Goal: Task Accomplishment & Management: Use online tool/utility

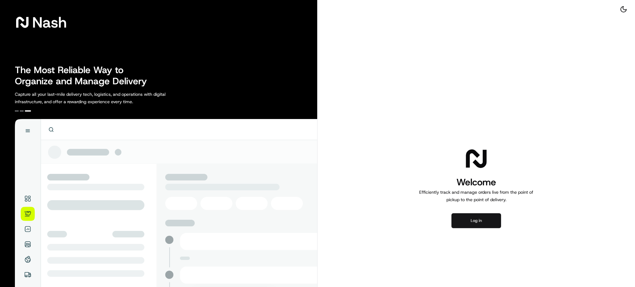
click at [484, 219] on button "Log in" at bounding box center [476, 220] width 50 height 15
